Goal: Task Accomplishment & Management: Use online tool/utility

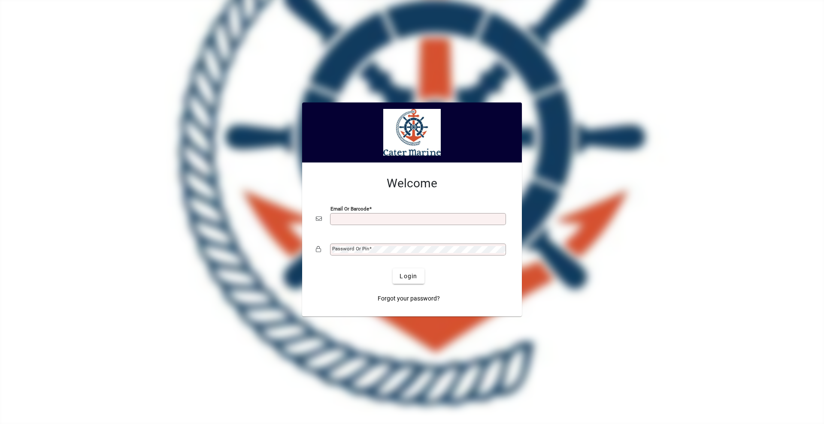
click at [342, 217] on input "Email or Barcode" at bounding box center [418, 219] width 173 height 7
type input "**********"
click at [392, 269] on button "Login" at bounding box center [407, 276] width 31 height 15
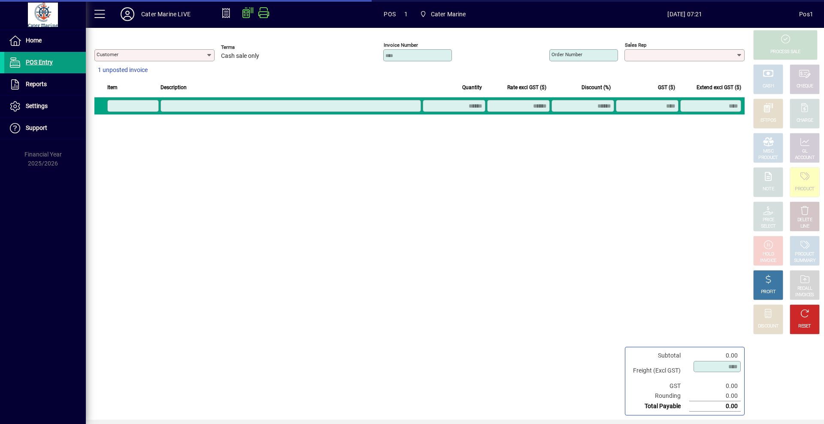
type input "**********"
